Goal: Task Accomplishment & Management: Manage account settings

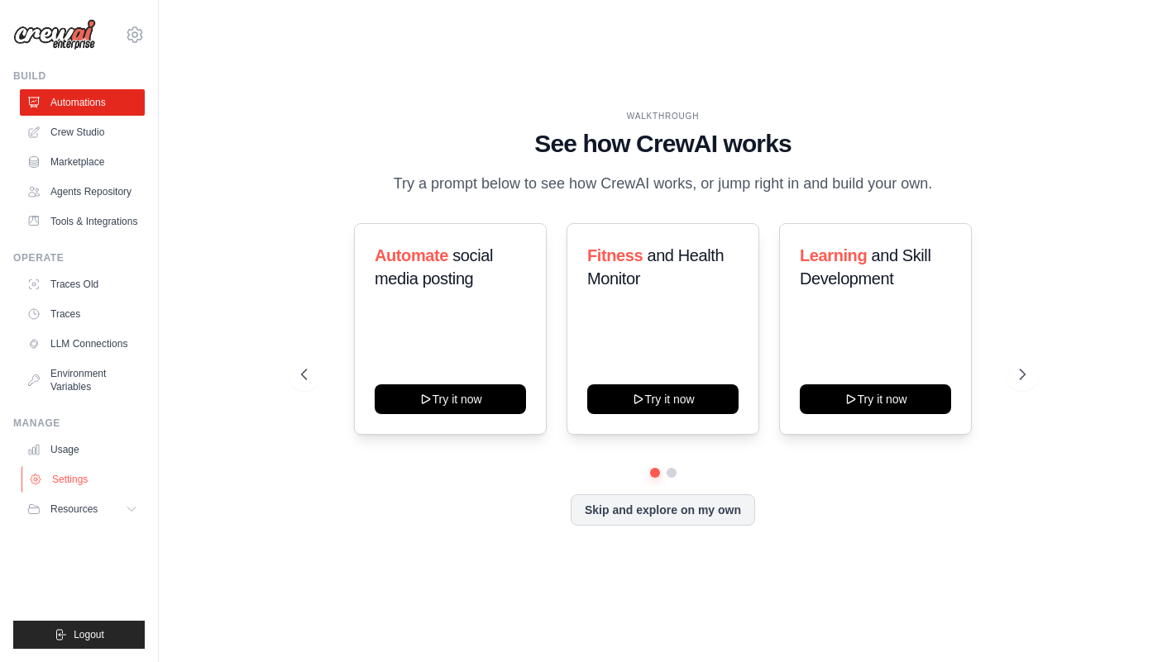
click at [86, 477] on link "Settings" at bounding box center [83, 479] width 125 height 26
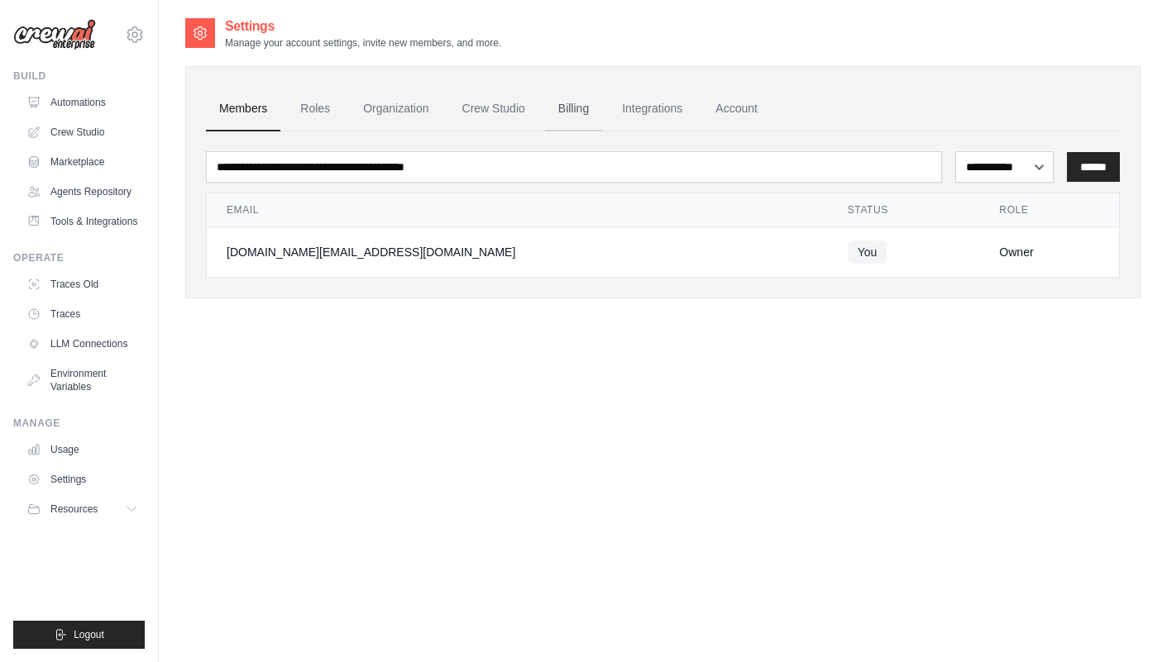
click at [573, 112] on link "Billing" at bounding box center [573, 109] width 57 height 45
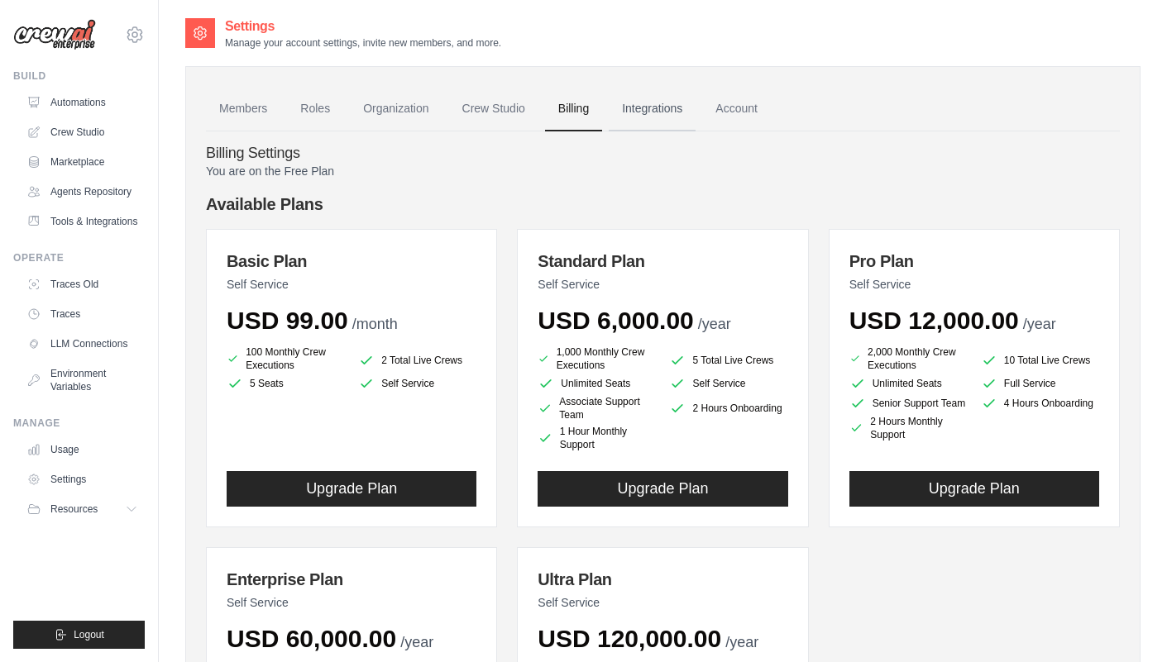
click at [675, 113] on link "Integrations" at bounding box center [652, 109] width 87 height 45
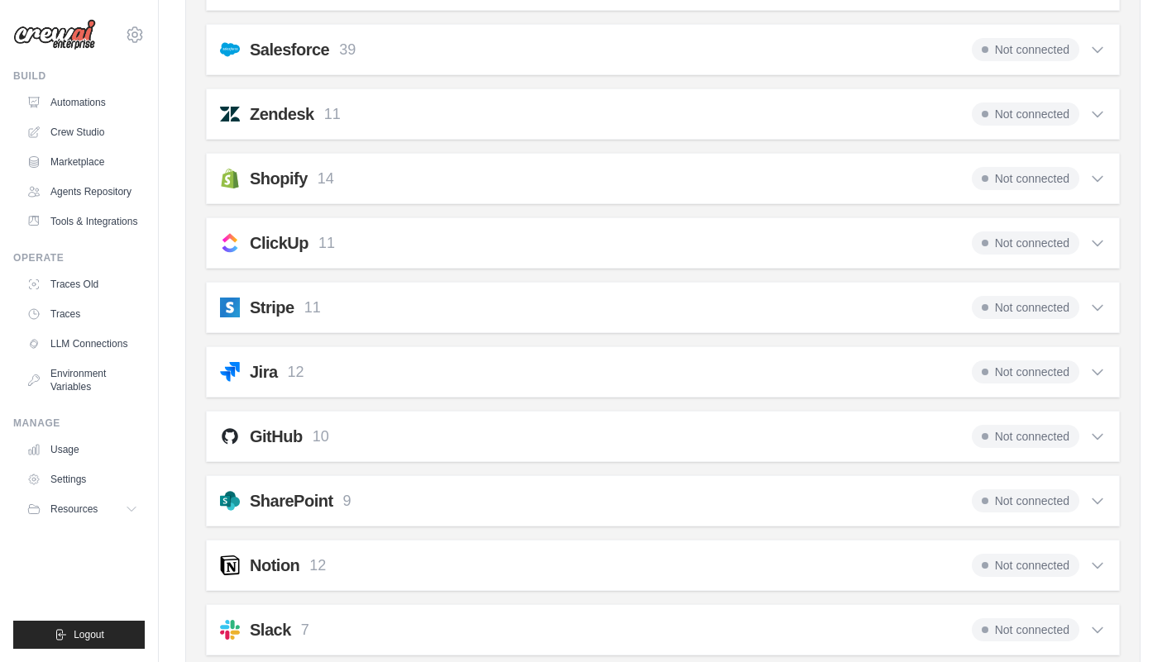
scroll to position [1210, 0]
